Goal: Information Seeking & Learning: Learn about a topic

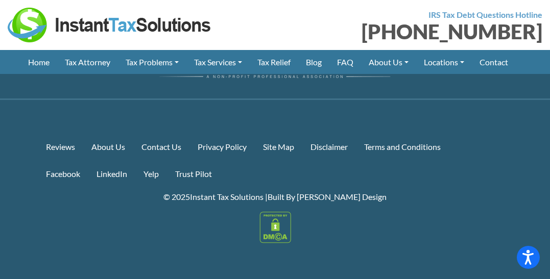
scroll to position [5537, 0]
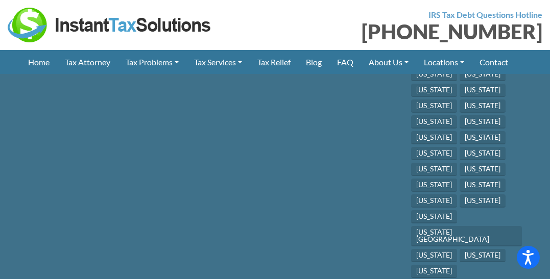
scroll to position [6830, 0]
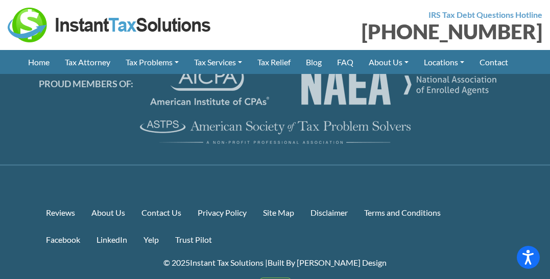
scroll to position [5263, 0]
